Goal: Task Accomplishment & Management: Manage account settings

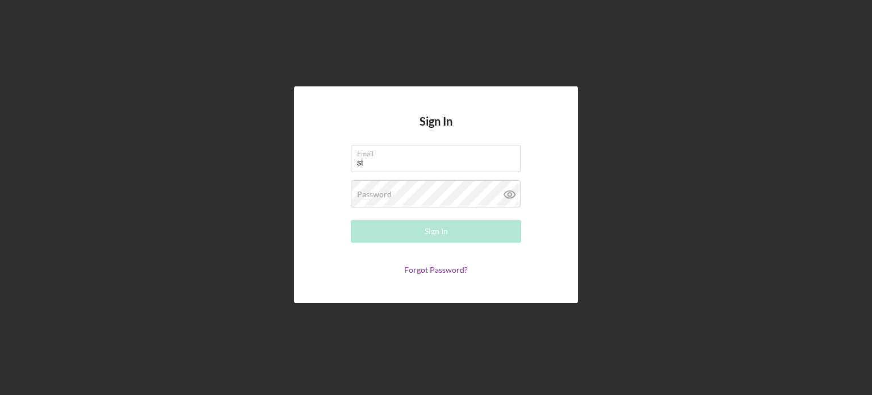
type input "[EMAIL_ADDRESS][DOMAIN_NAME]"
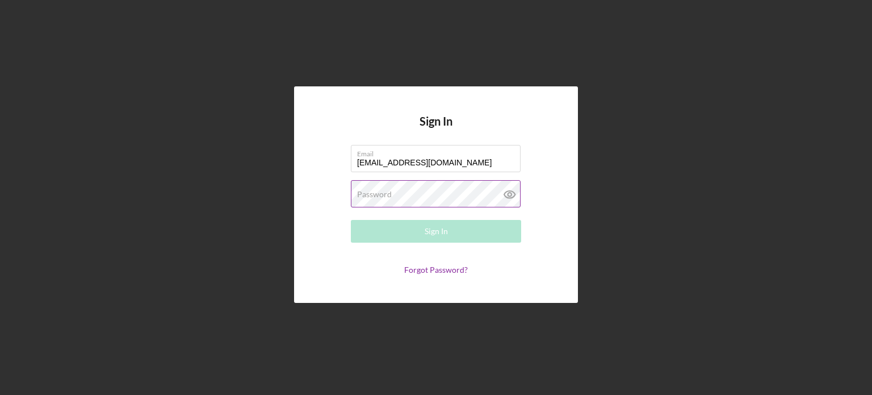
click at [381, 195] on label "Password" at bounding box center [374, 194] width 35 height 9
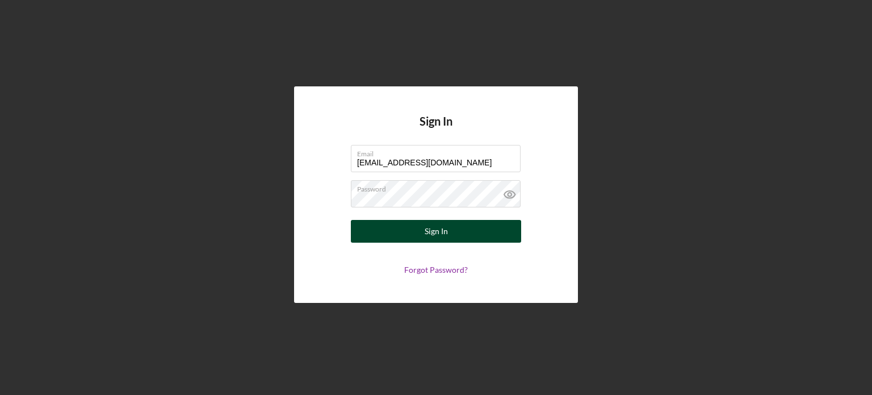
click at [441, 227] on div "Sign In" at bounding box center [436, 231] width 23 height 23
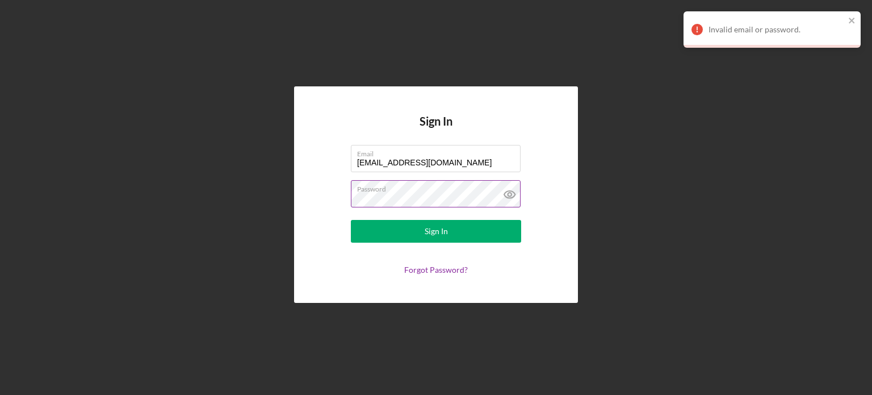
click at [508, 194] on icon at bounding box center [509, 193] width 3 height 3
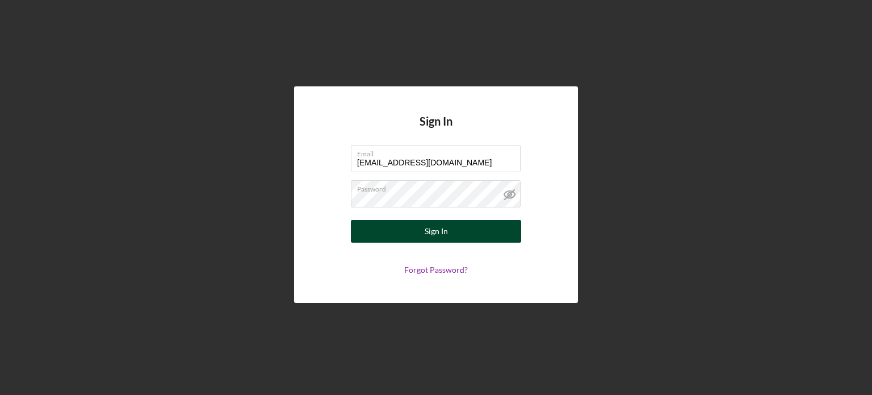
click at [431, 234] on div "Sign In" at bounding box center [436, 231] width 23 height 23
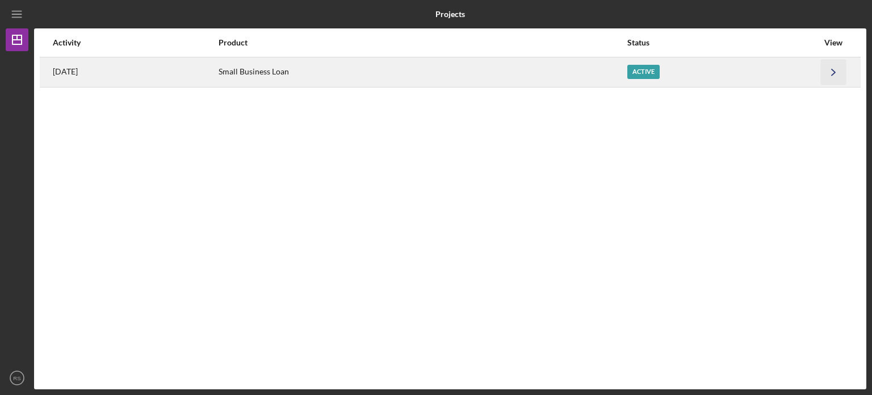
click at [834, 71] on polyline "button" at bounding box center [833, 72] width 3 height 6
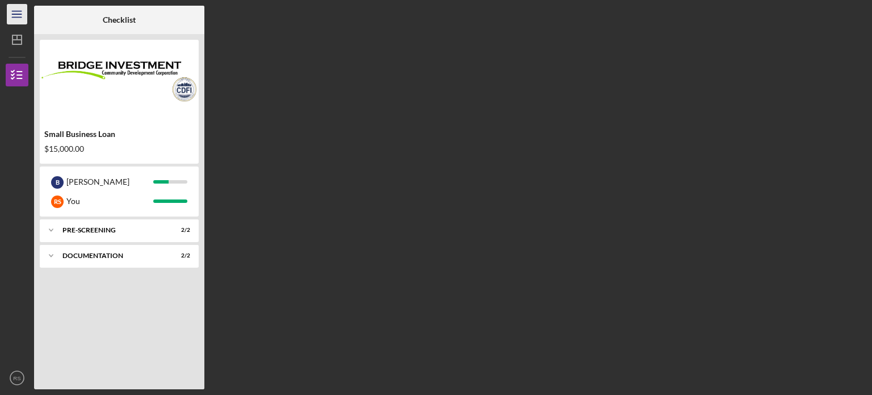
click at [15, 15] on icon "Icon/Menu" at bounding box center [18, 15] width 26 height 26
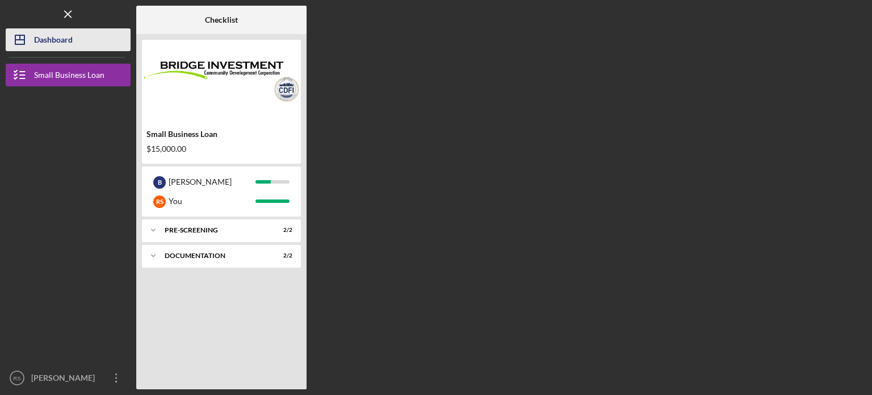
click at [31, 40] on icon "Icon/Dashboard" at bounding box center [20, 40] width 28 height 28
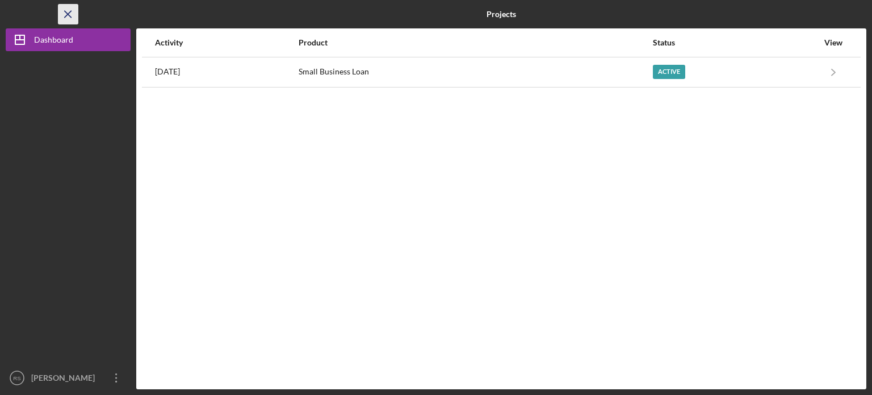
click at [64, 14] on icon "Icon/Menu Close" at bounding box center [69, 15] width 26 height 26
